Goal: Task Accomplishment & Management: Use online tool/utility

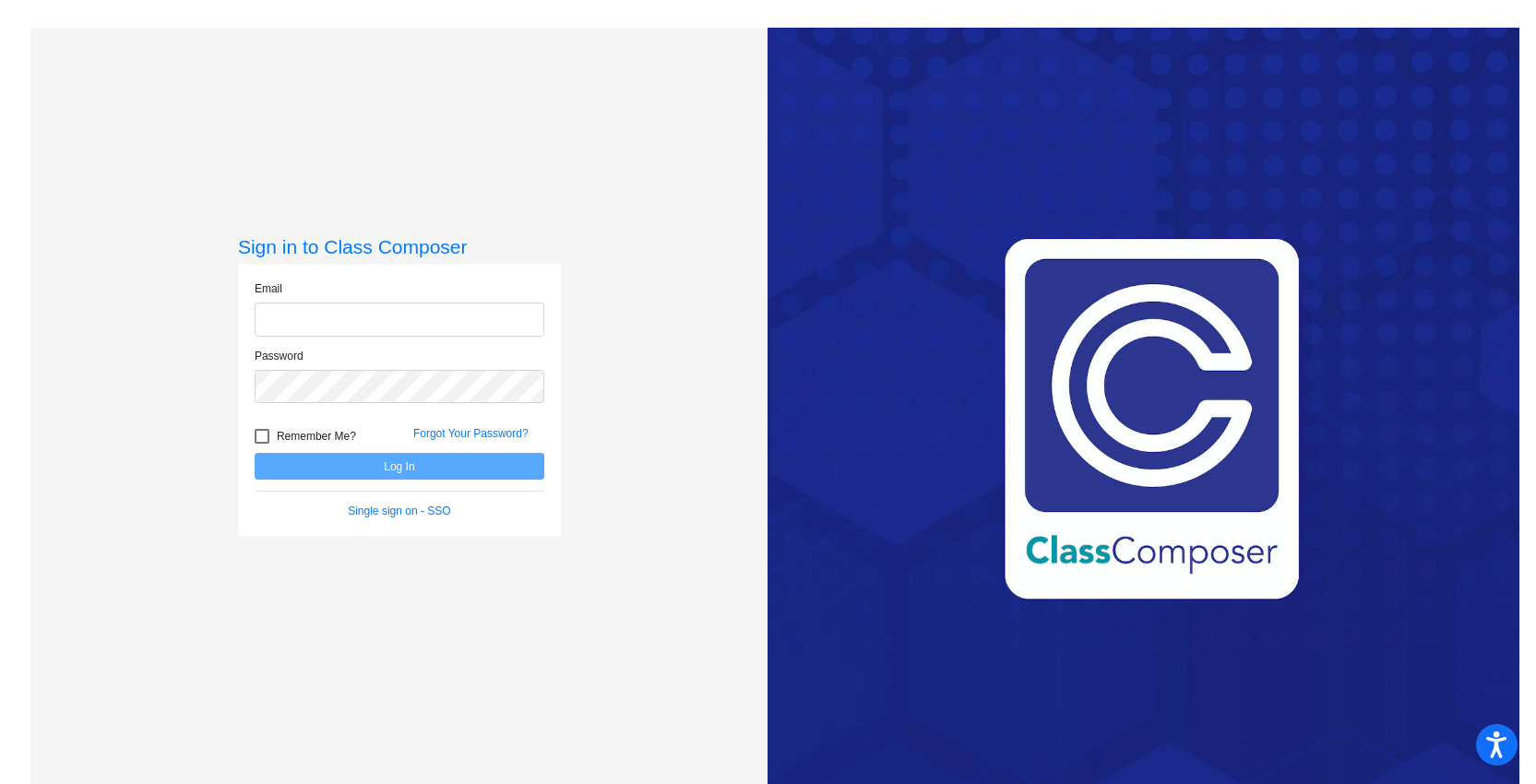
type input "[EMAIL_ADDRESS][DOMAIN_NAME]"
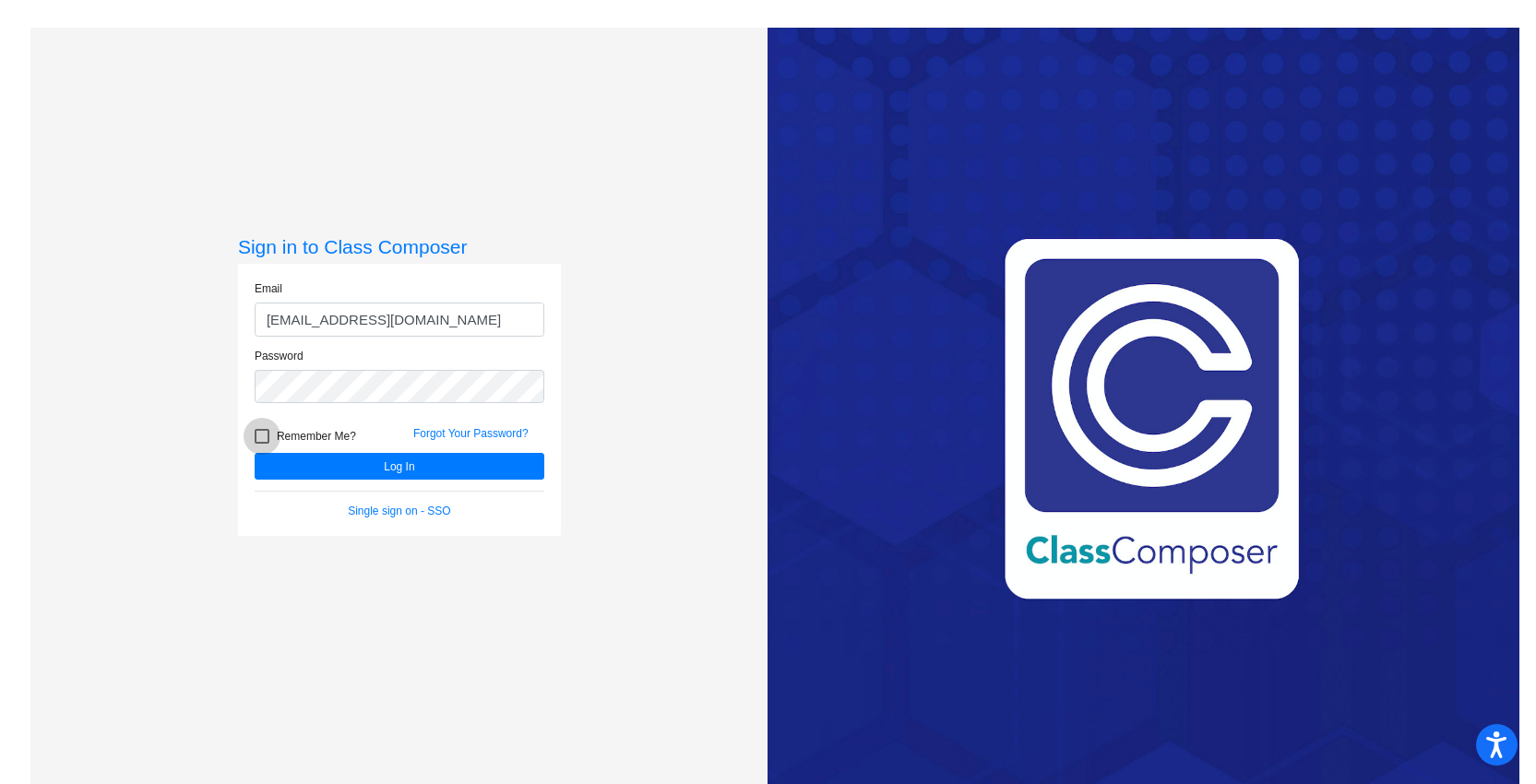
click at [333, 441] on span "Remember Me?" at bounding box center [316, 435] width 79 height 22
click at [262, 444] on input "Remember Me?" at bounding box center [261, 444] width 1 height 1
checkbox input "true"
click at [347, 465] on button "Log In" at bounding box center [399, 466] width 290 height 26
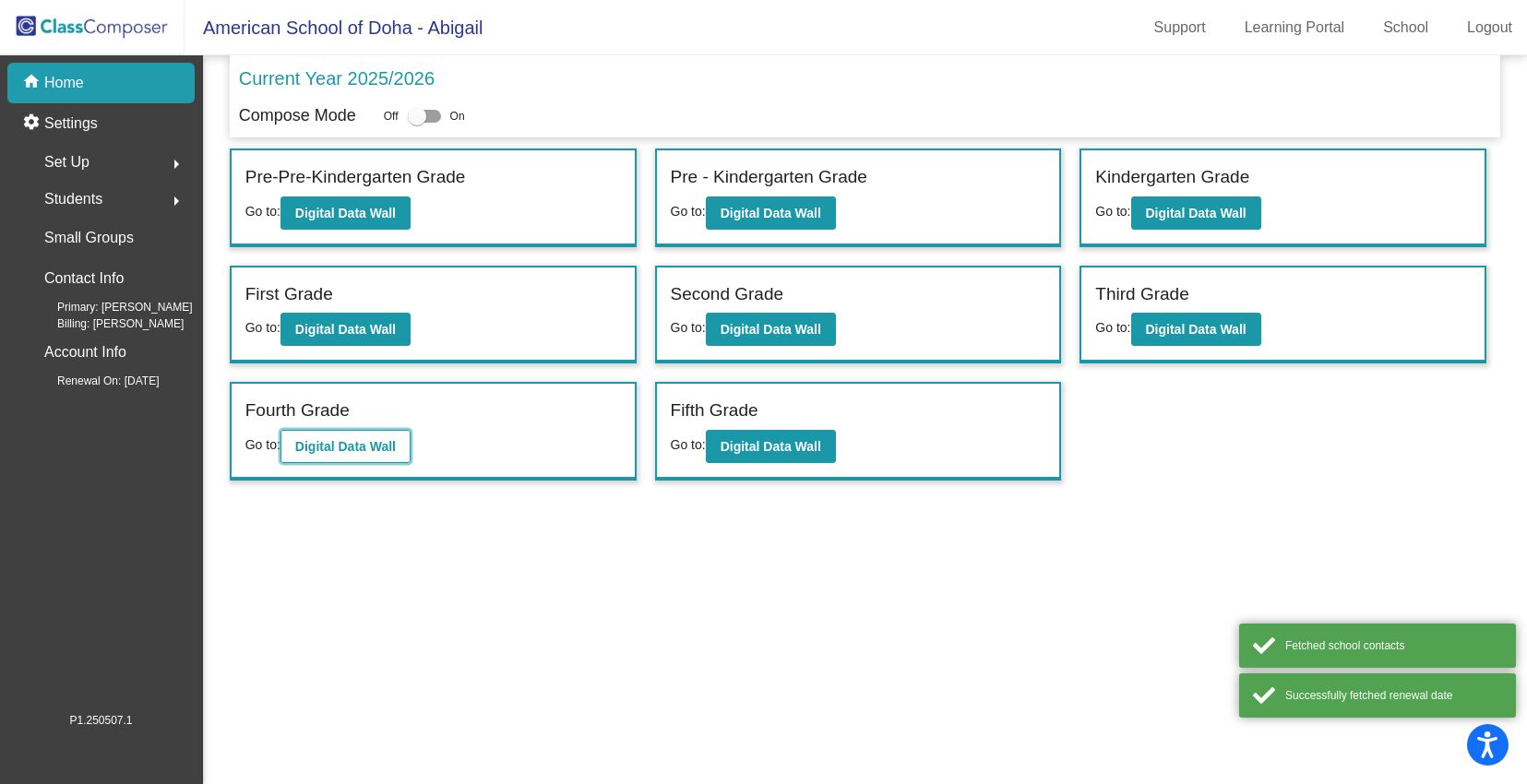
click at [346, 439] on b "Digital Data Wall" at bounding box center [345, 447] width 100 height 15
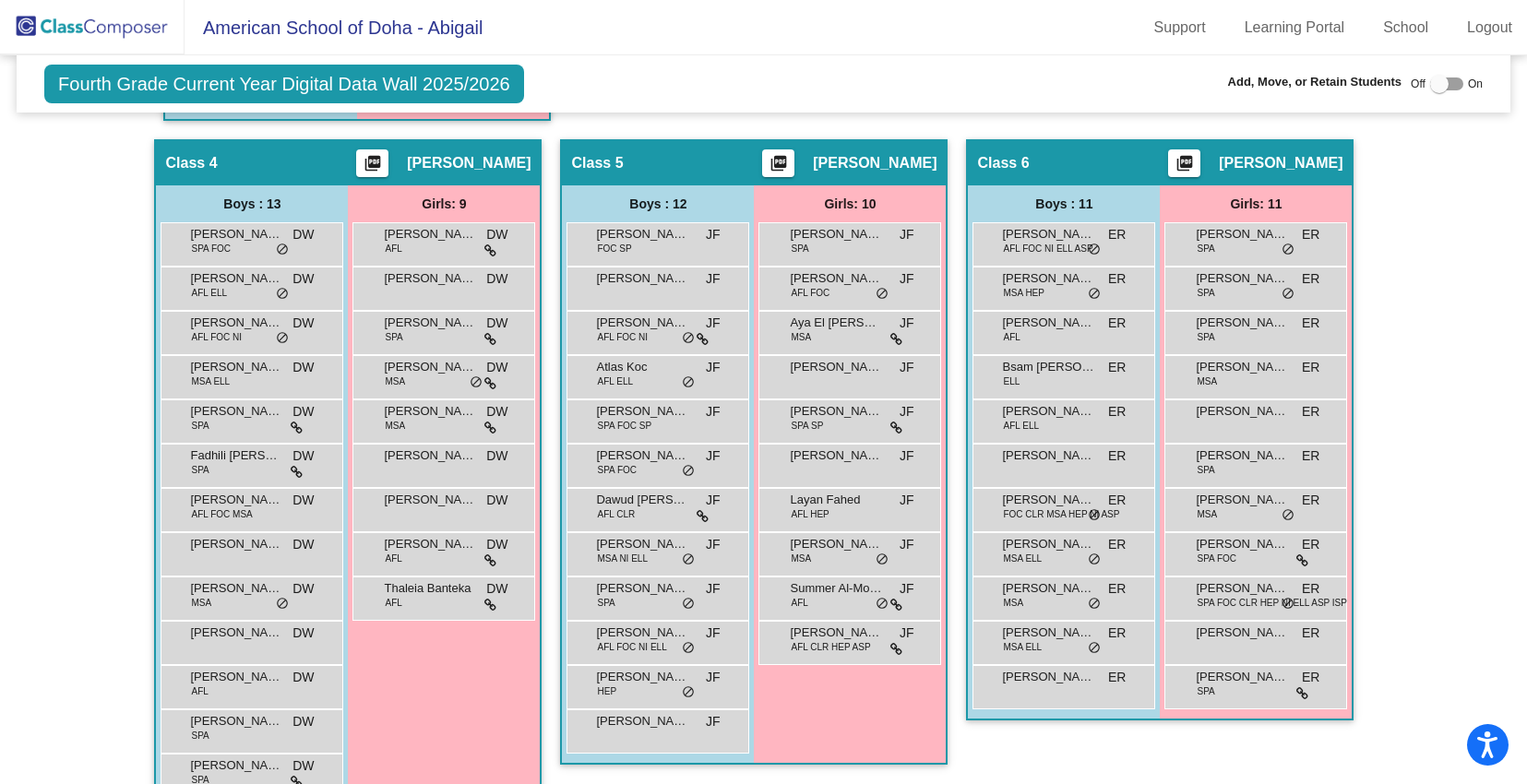
scroll to position [1093, 0]
